Goal: Navigation & Orientation: Understand site structure

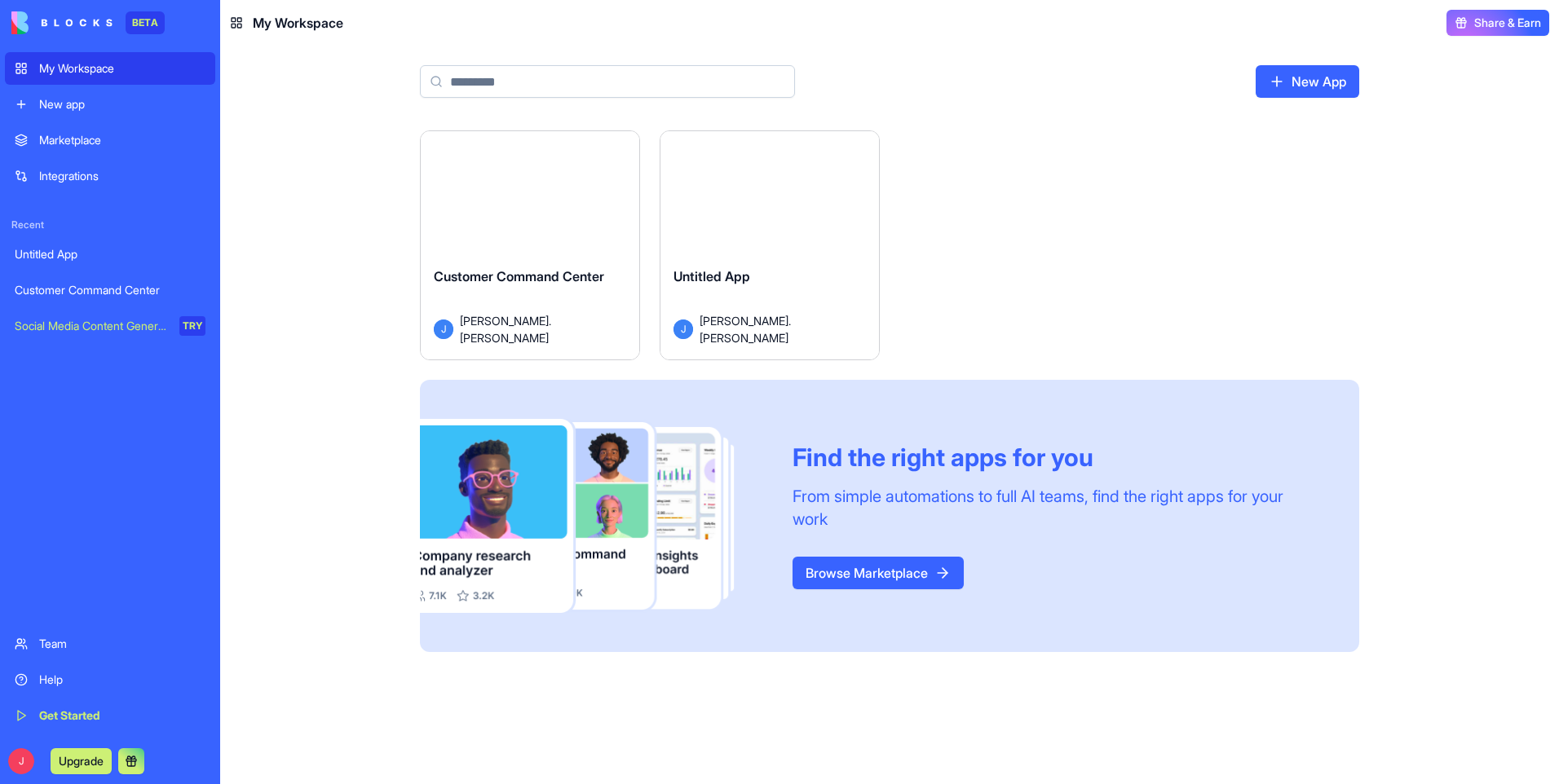
click at [495, 299] on div "Customer Command Center" at bounding box center [530, 290] width 192 height 46
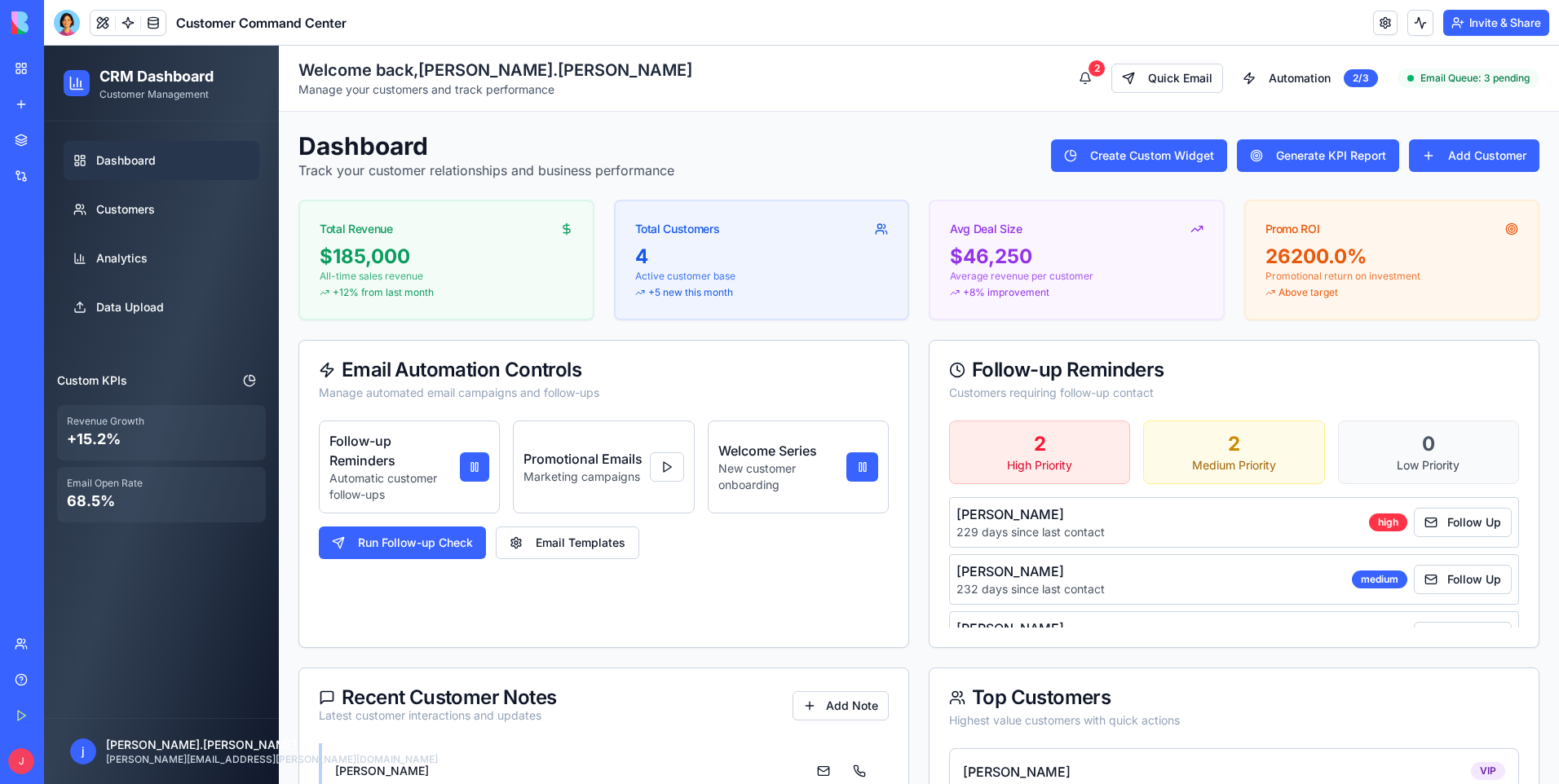
click at [60, 172] on div "Integrations" at bounding box center [50, 176] width 21 height 16
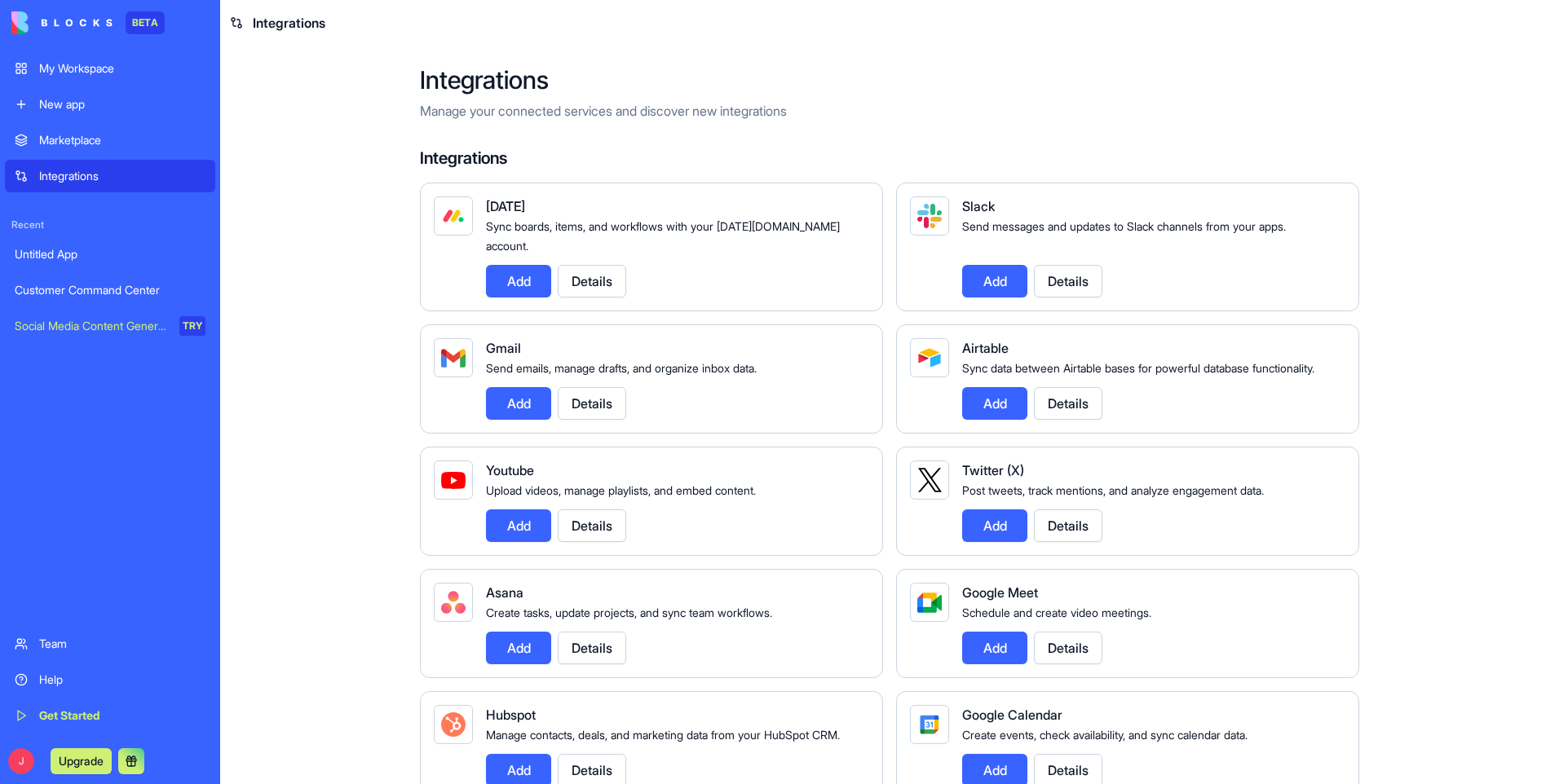
click at [18, 24] on img at bounding box center [62, 23] width 101 height 23
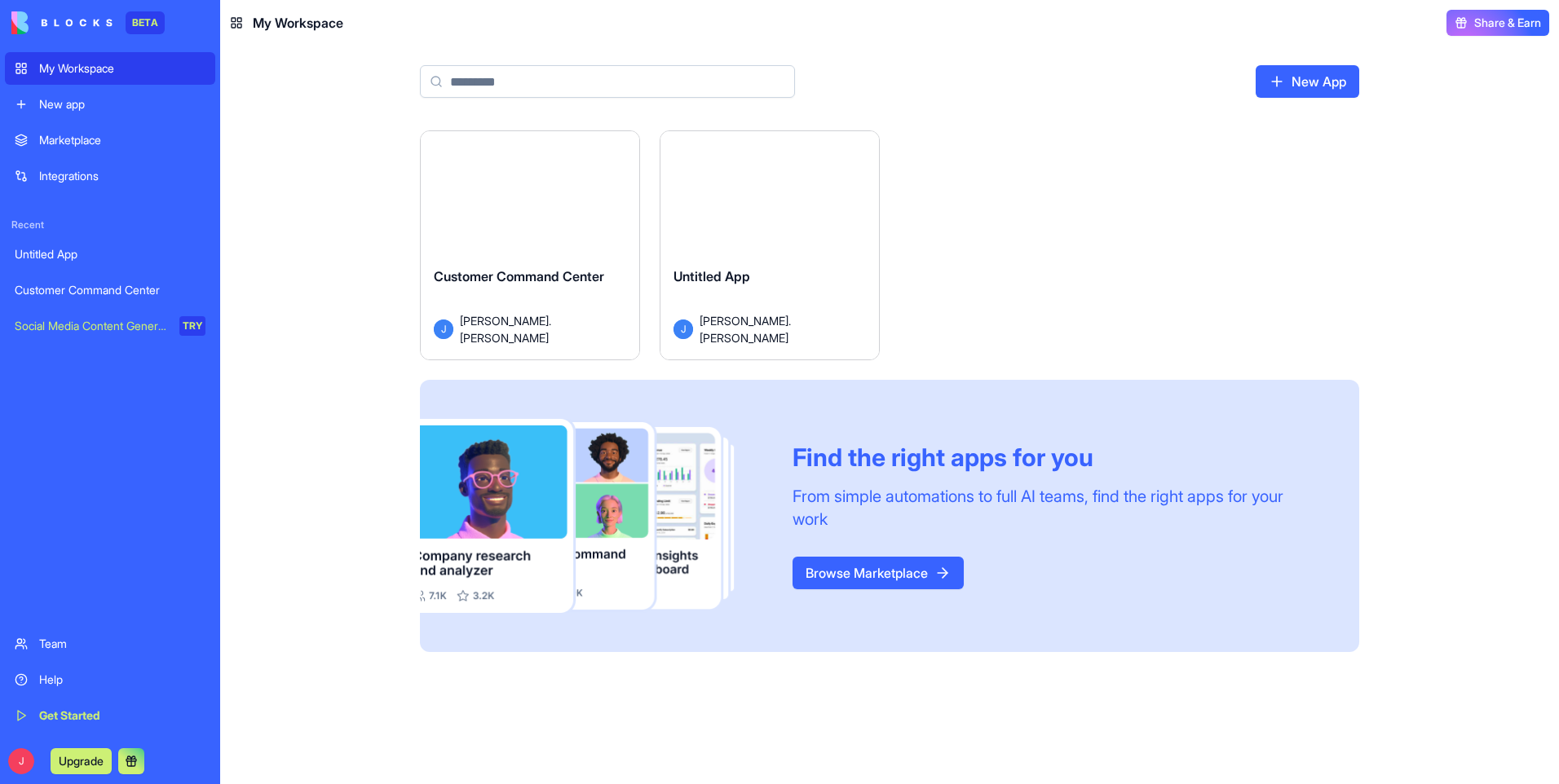
click at [45, 15] on img at bounding box center [62, 23] width 101 height 23
click at [129, 14] on div "BETA" at bounding box center [144, 23] width 39 height 23
click at [0, 13] on html "BETA My Workspace New app Marketplace Integrations Recent Untitled App Customer…" at bounding box center [780, 392] width 1559 height 784
click at [14, 9] on div "BETA" at bounding box center [110, 23] width 210 height 46
click at [41, 70] on div "My Workspace" at bounding box center [122, 68] width 166 height 16
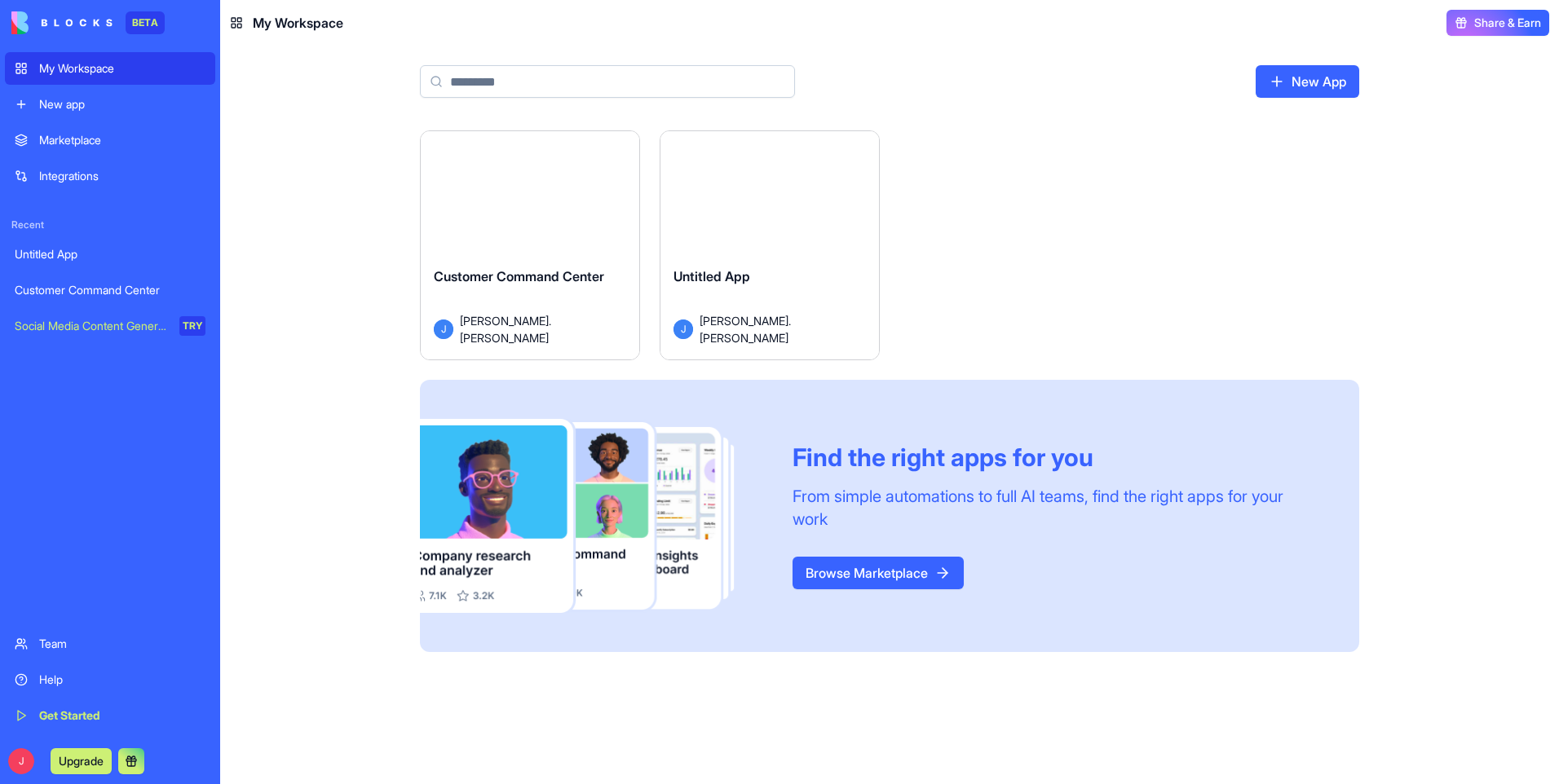
click at [62, 138] on div "Marketplace" at bounding box center [122, 140] width 166 height 16
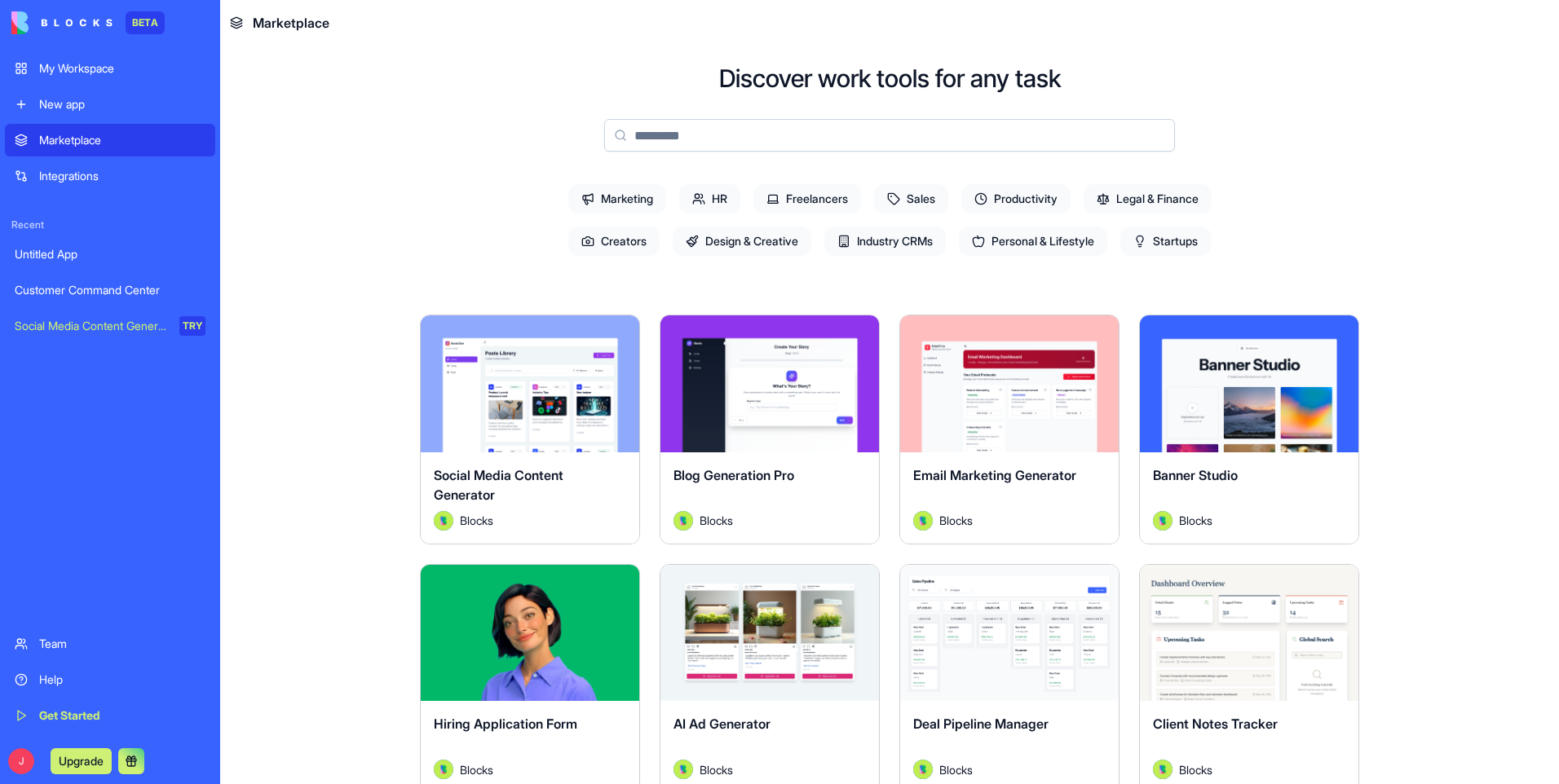
scroll to position [326, 0]
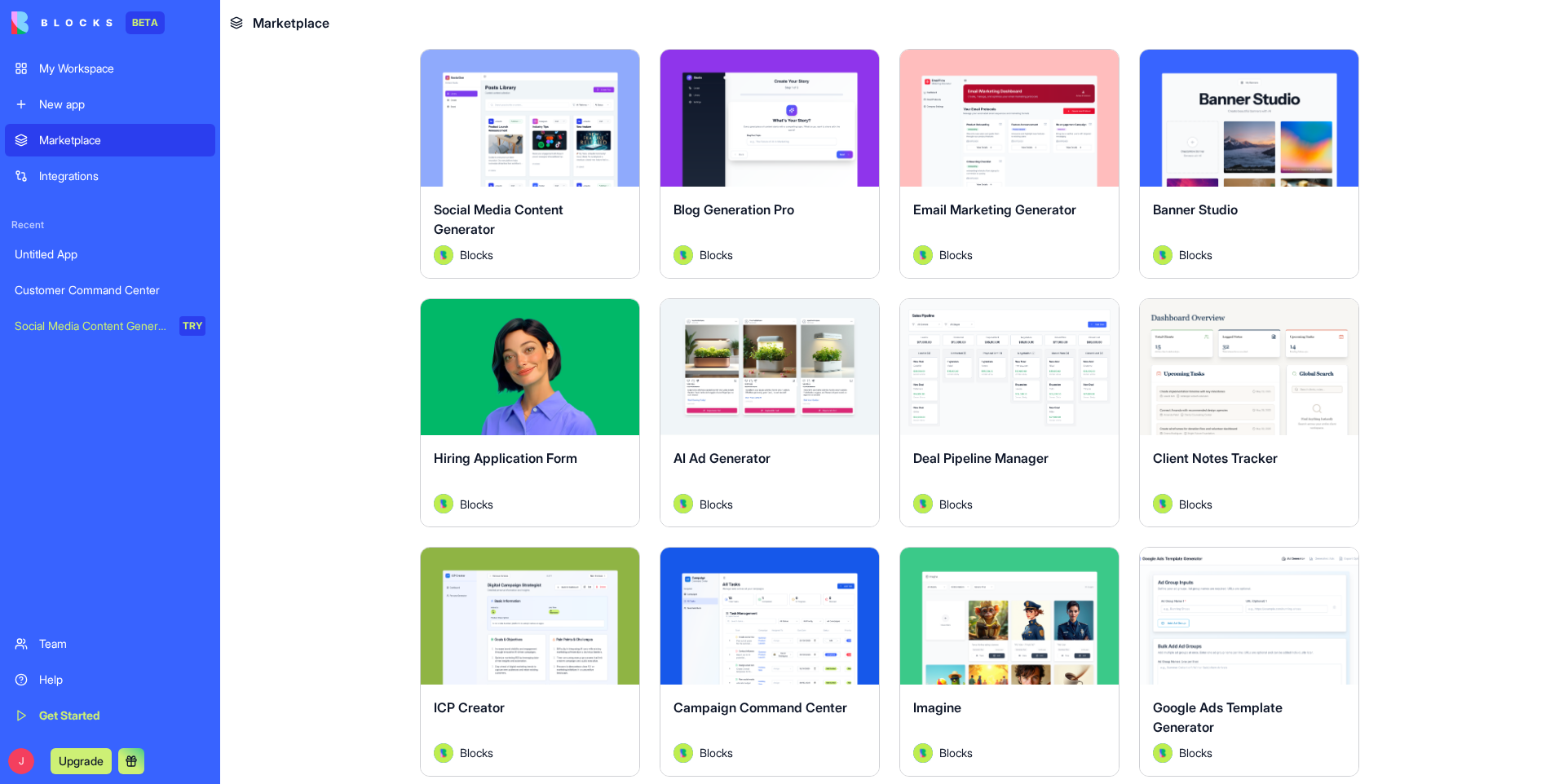
click at [64, 642] on div "Team" at bounding box center [122, 643] width 166 height 16
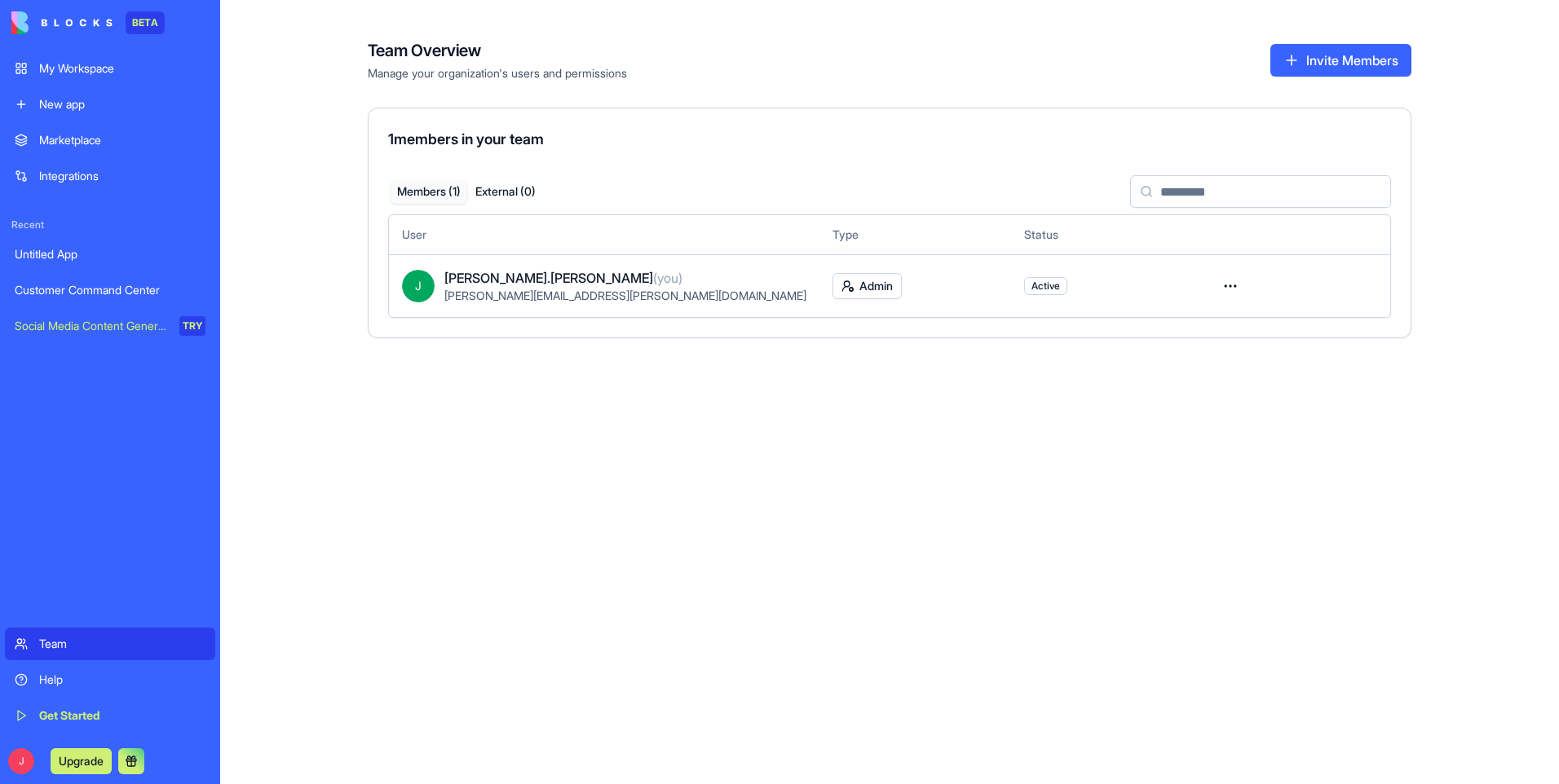
click at [49, 28] on img at bounding box center [62, 23] width 101 height 23
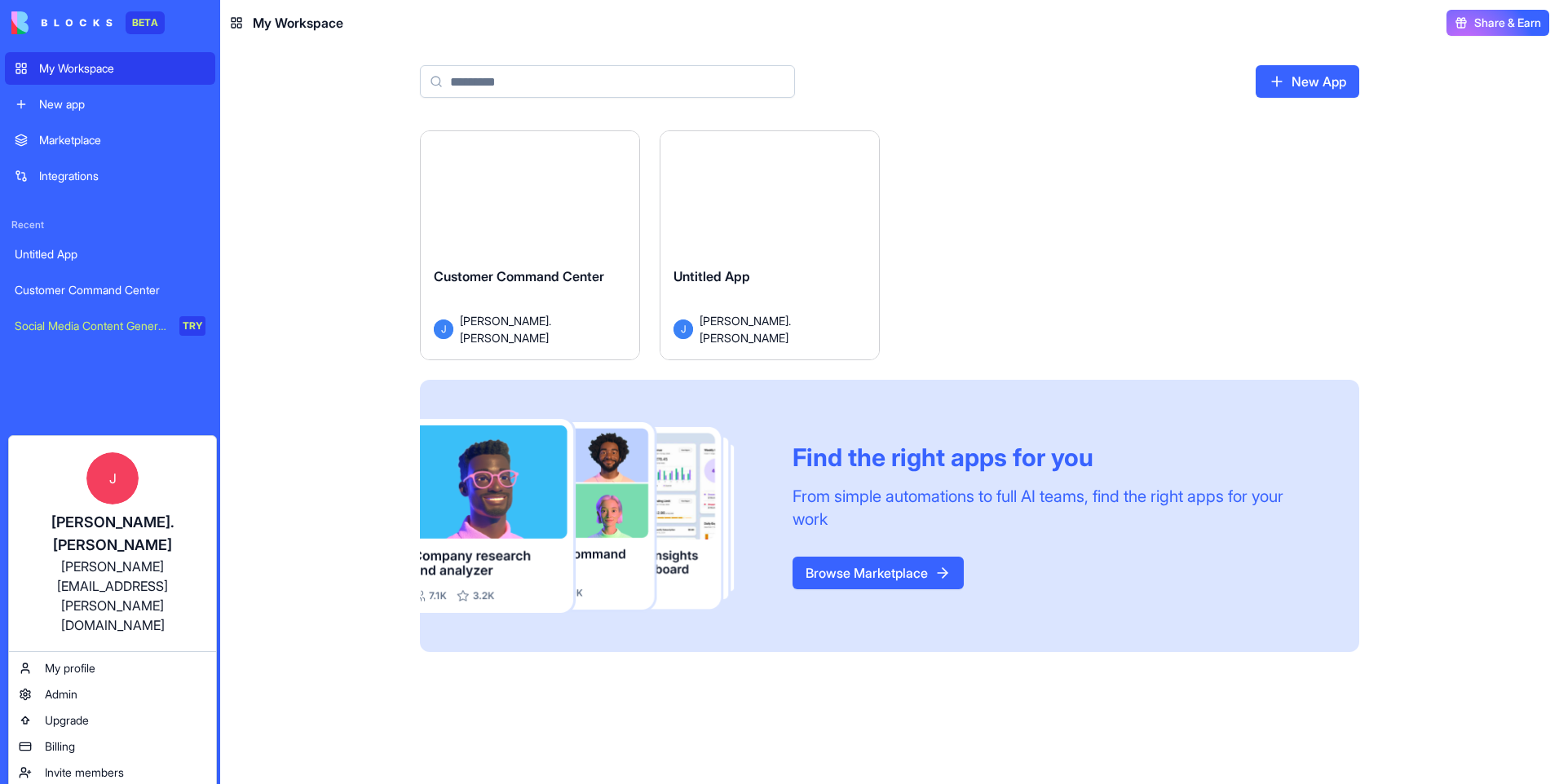
click at [22, 761] on html "BETA My Workspace New app Marketplace Integrations Recent Untitled App Customer…" at bounding box center [780, 392] width 1559 height 784
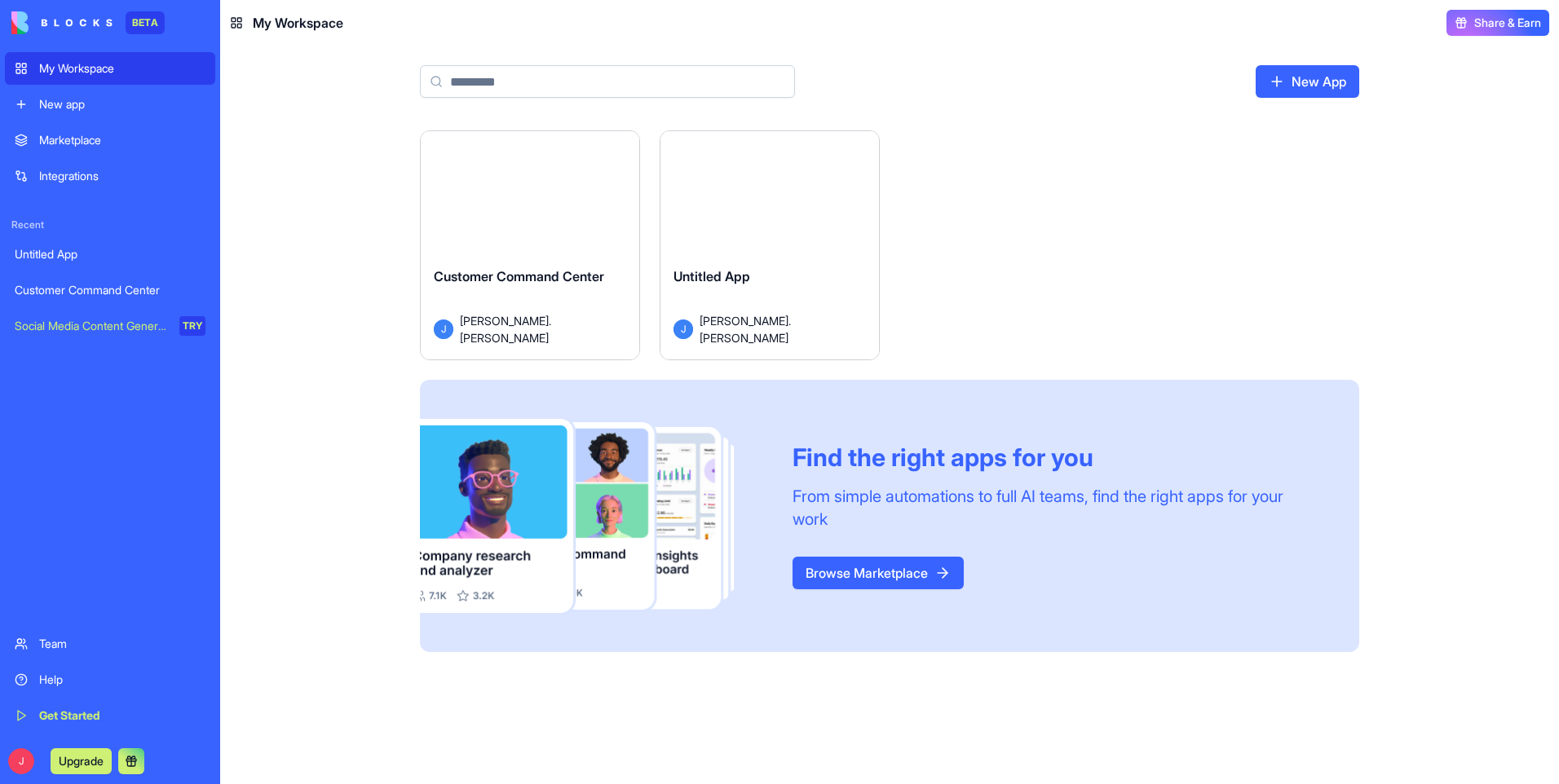
click at [70, 15] on img at bounding box center [62, 23] width 101 height 23
click at [235, 28] on rect at bounding box center [233, 26] width 4 height 4
click at [248, 14] on div "My Workspace" at bounding box center [286, 23] width 114 height 19
click at [1482, 32] on button "Share & Earn" at bounding box center [1498, 22] width 102 height 26
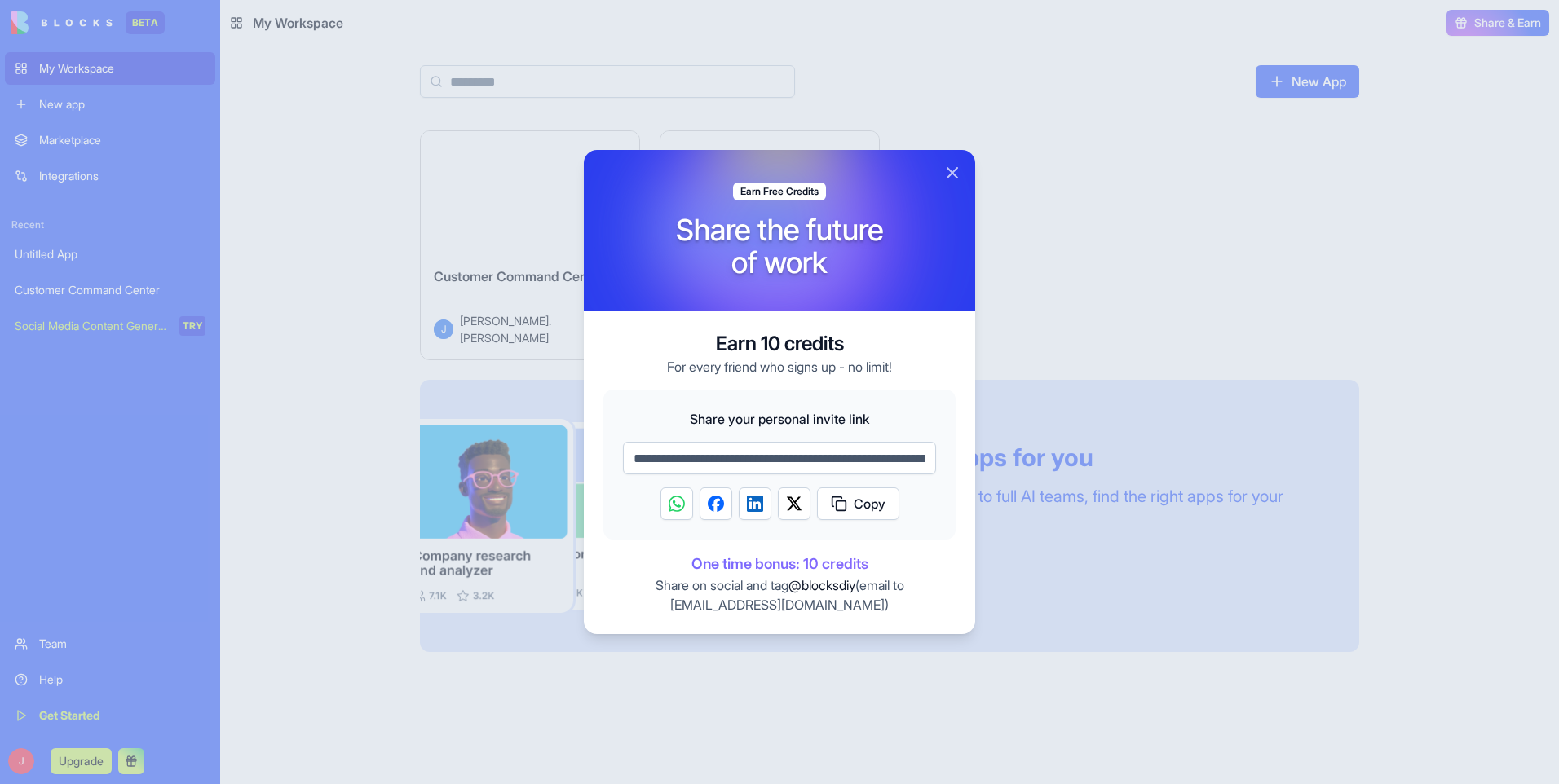
click at [1482, 22] on div at bounding box center [780, 392] width 1559 height 784
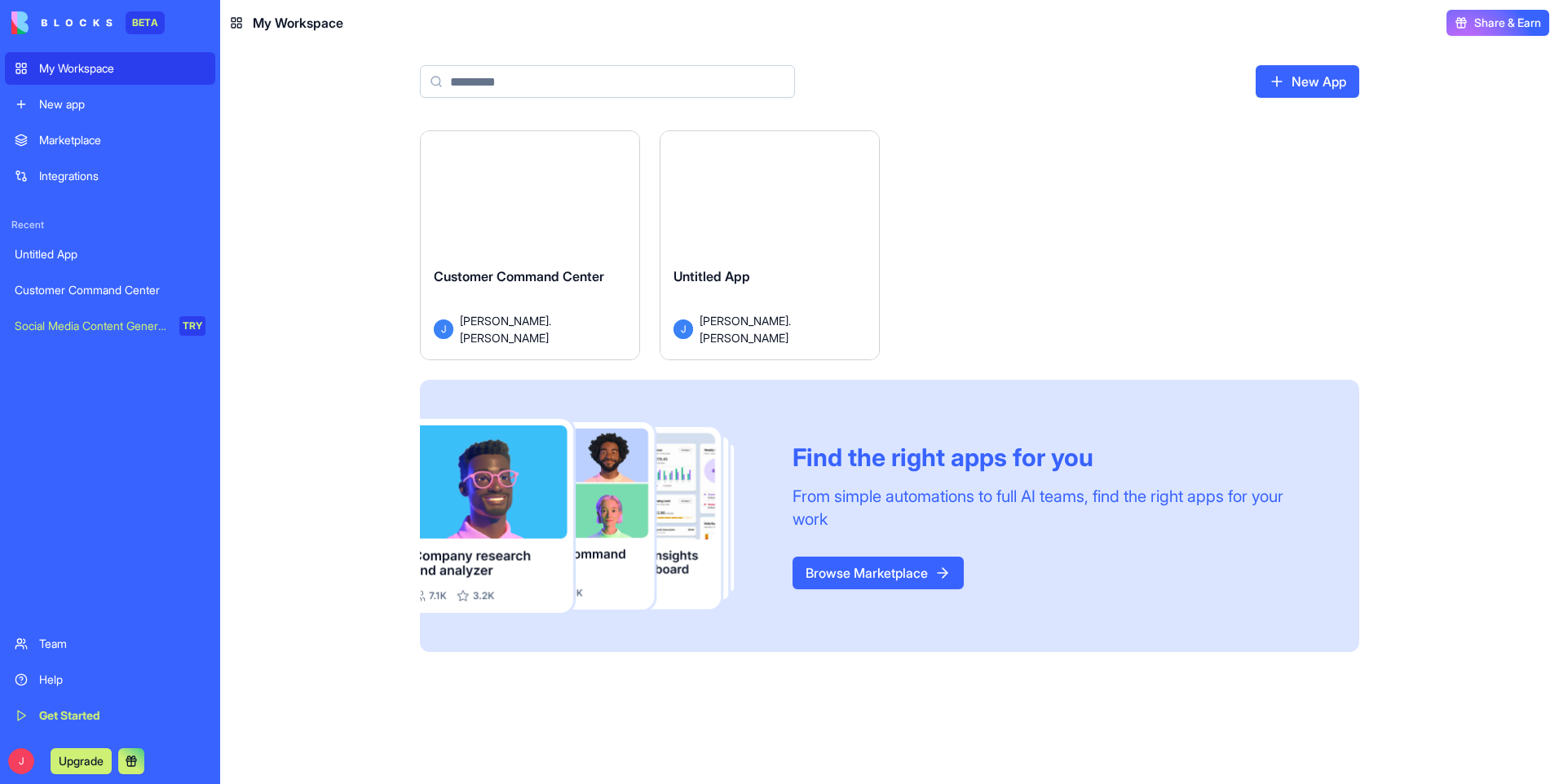
click at [1482, 22] on span "Share & Earn" at bounding box center [1508, 22] width 67 height 16
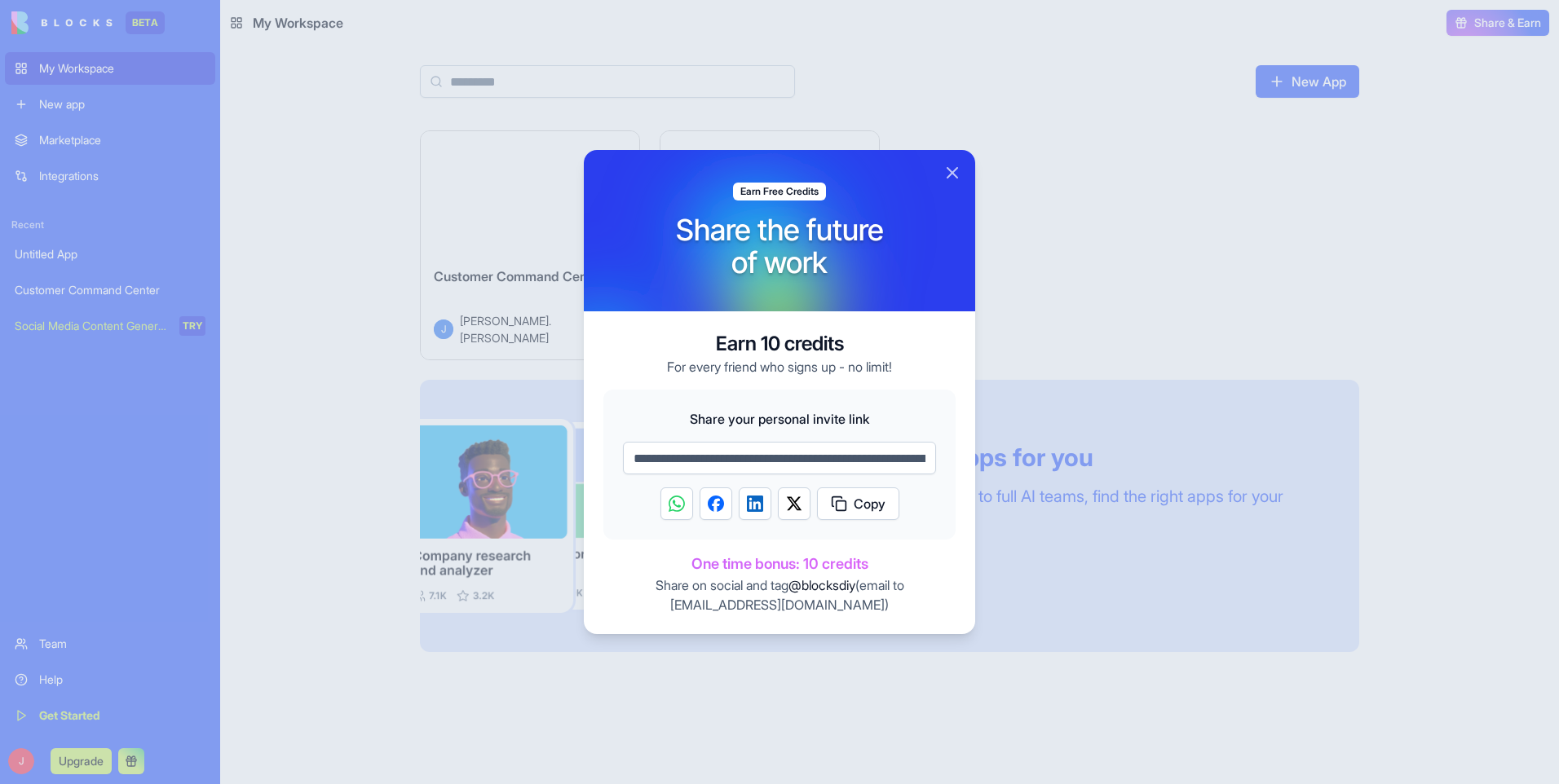
click at [1482, 21] on div at bounding box center [780, 392] width 1559 height 784
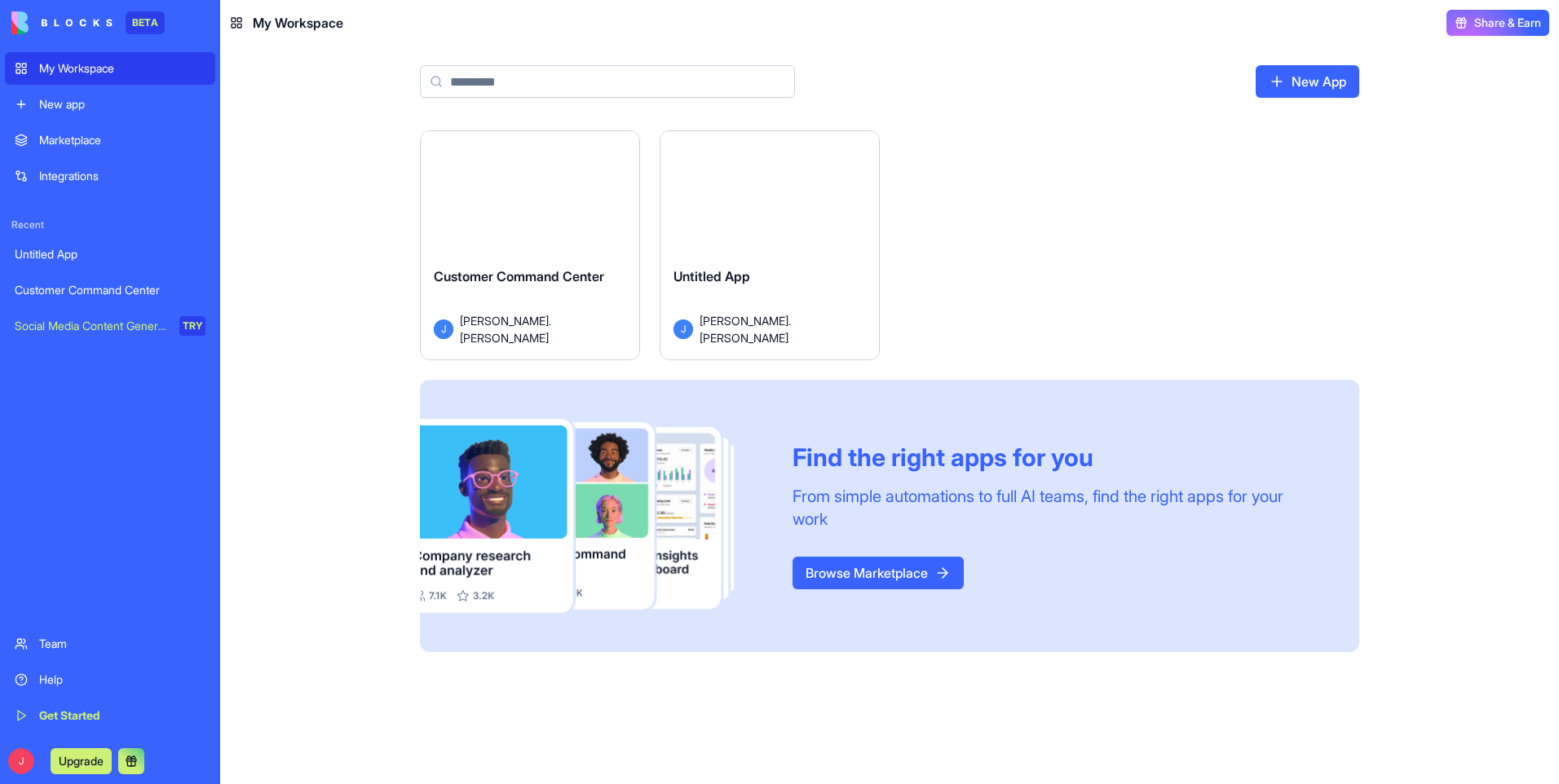
click at [68, 138] on div "Marketplace" at bounding box center [122, 140] width 166 height 16
